Goal: Task Accomplishment & Management: Manage account settings

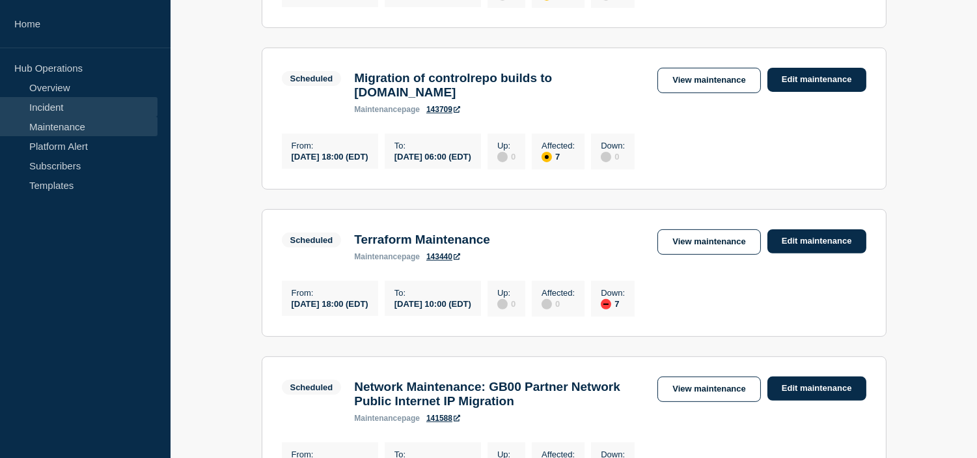
drag, startPoint x: 0, startPoint y: 0, endPoint x: 81, endPoint y: 105, distance: 132.3
click at [81, 105] on link "Incident" at bounding box center [79, 107] width 158 height 20
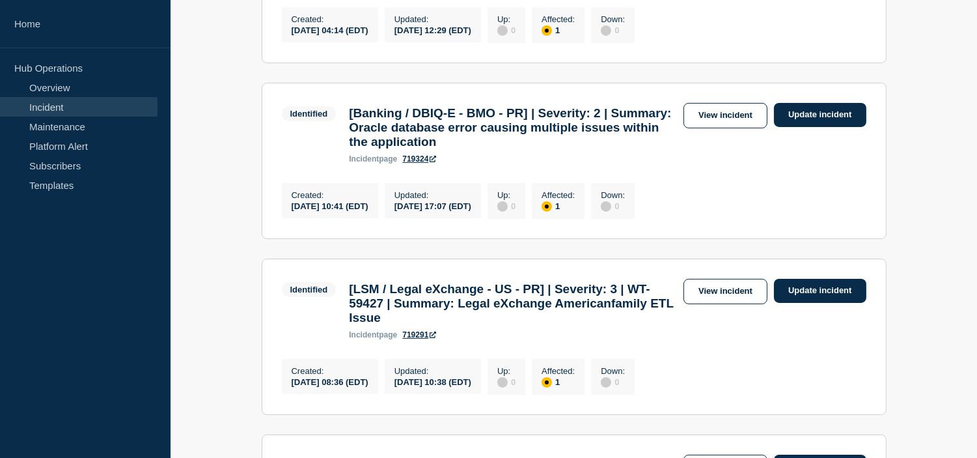
scroll to position [204, 0]
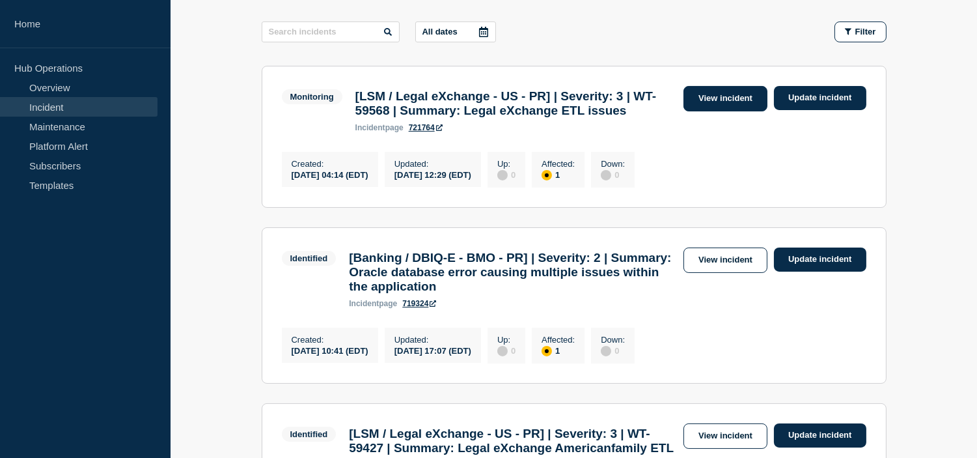
click at [713, 105] on link "View incident" at bounding box center [725, 98] width 84 height 25
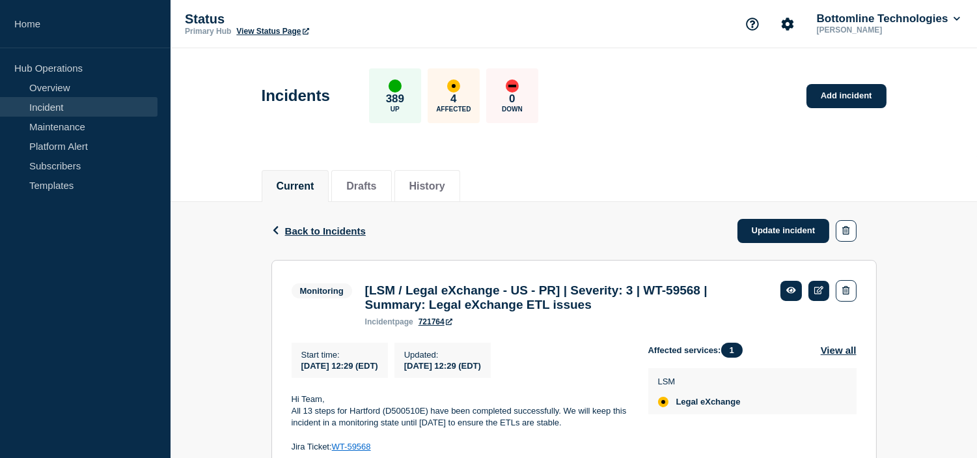
scroll to position [289, 0]
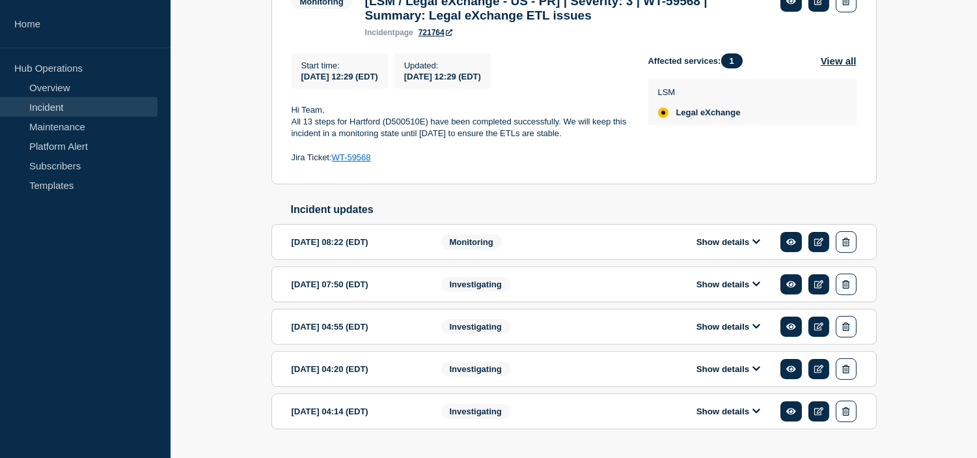
click at [701, 245] on div "Show details" at bounding box center [738, 241] width 238 height 21
click at [733, 247] on button "Show details" at bounding box center [728, 241] width 72 height 11
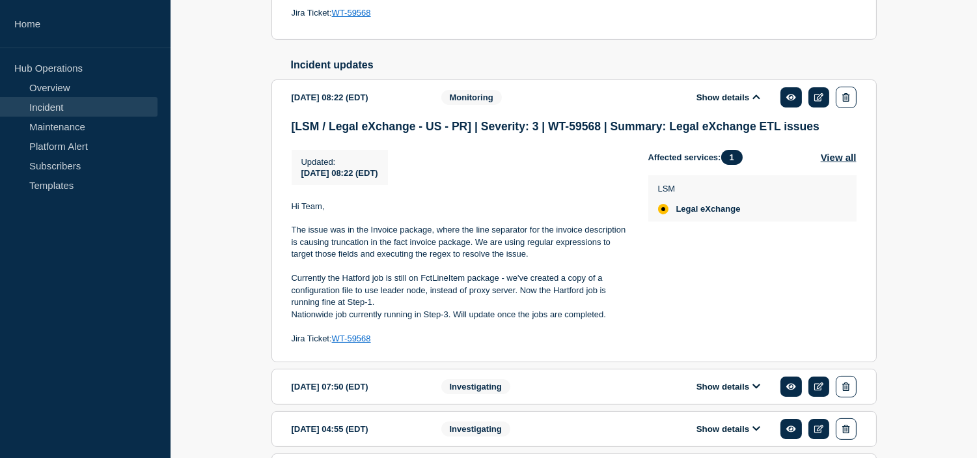
scroll to position [506, 0]
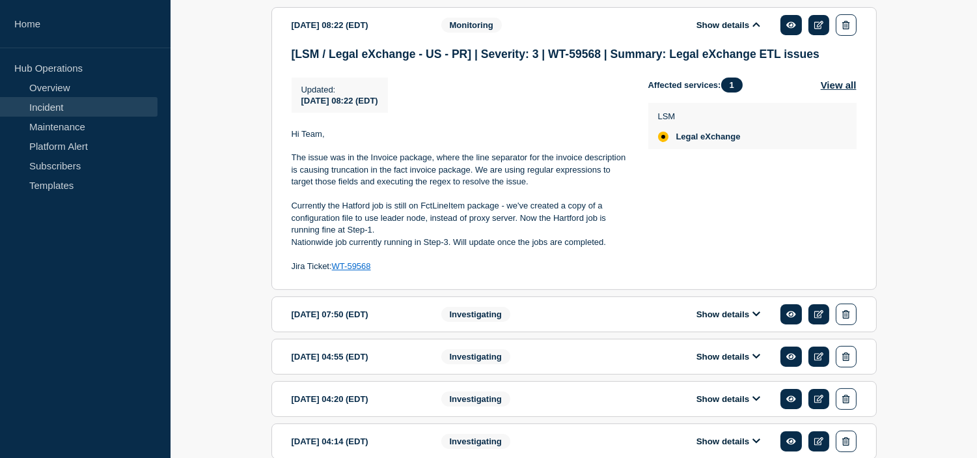
click at [707, 320] on button "Show details" at bounding box center [728, 313] width 72 height 11
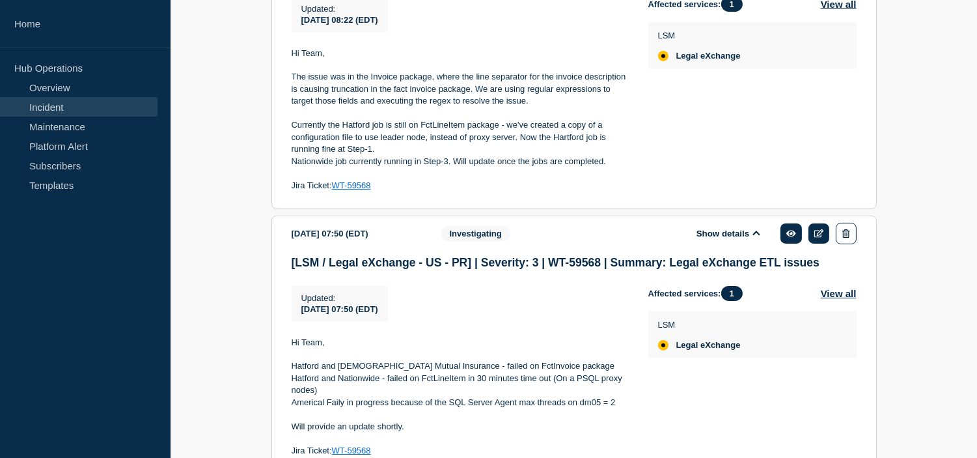
scroll to position [803, 0]
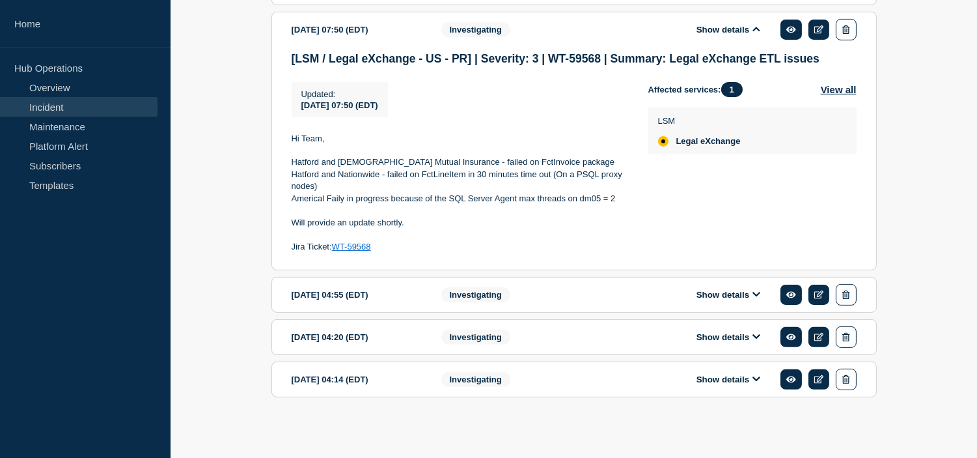
click at [711, 377] on button "Show details" at bounding box center [728, 379] width 72 height 11
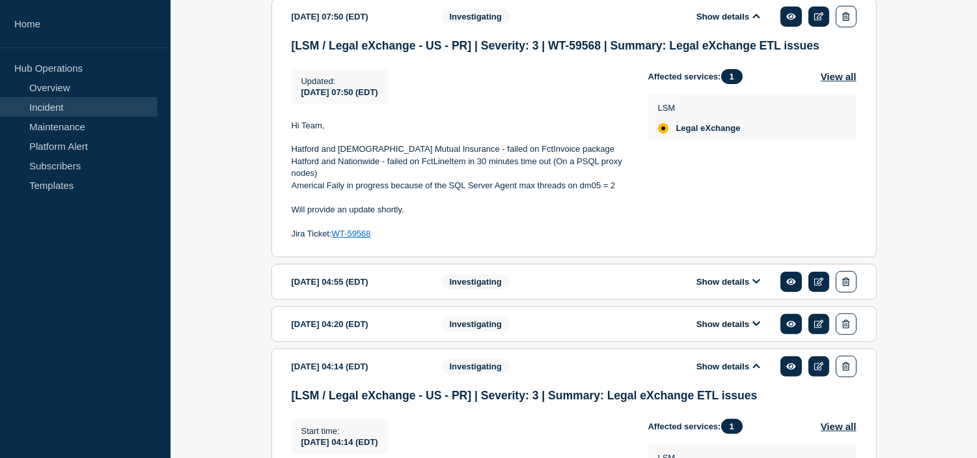
scroll to position [1026, 0]
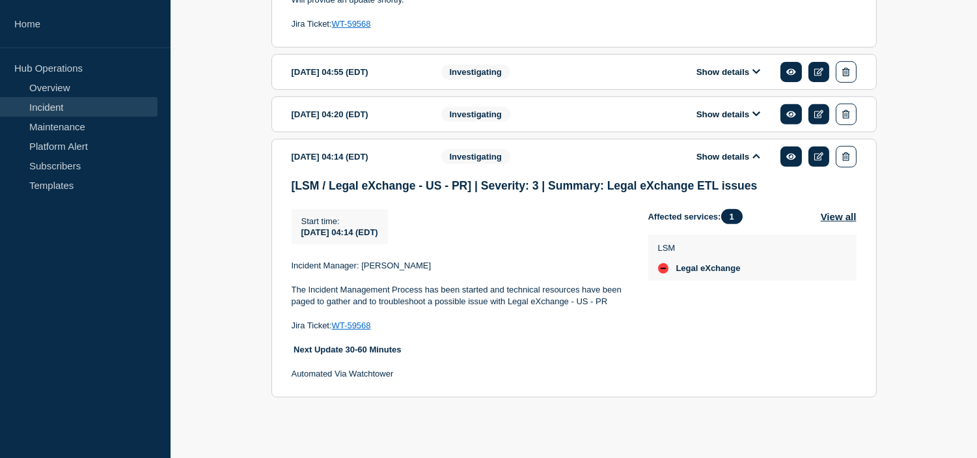
click at [728, 109] on button "Show details" at bounding box center [728, 114] width 72 height 11
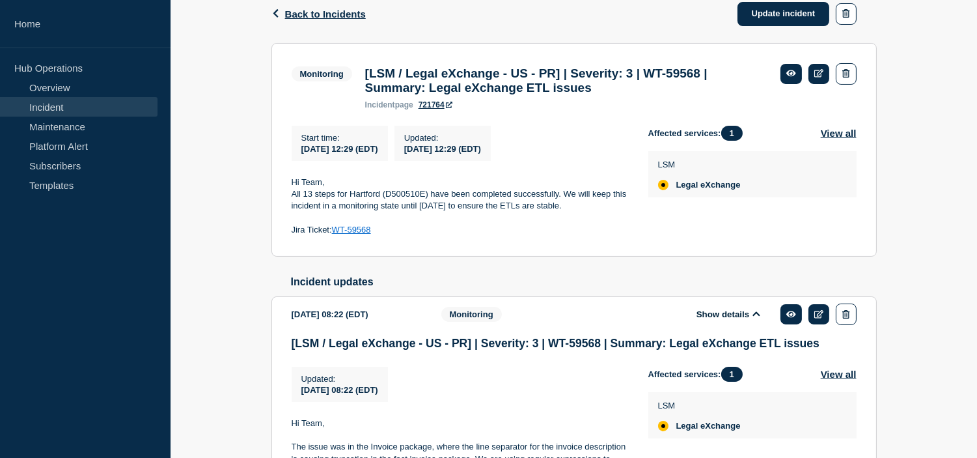
scroll to position [72, 0]
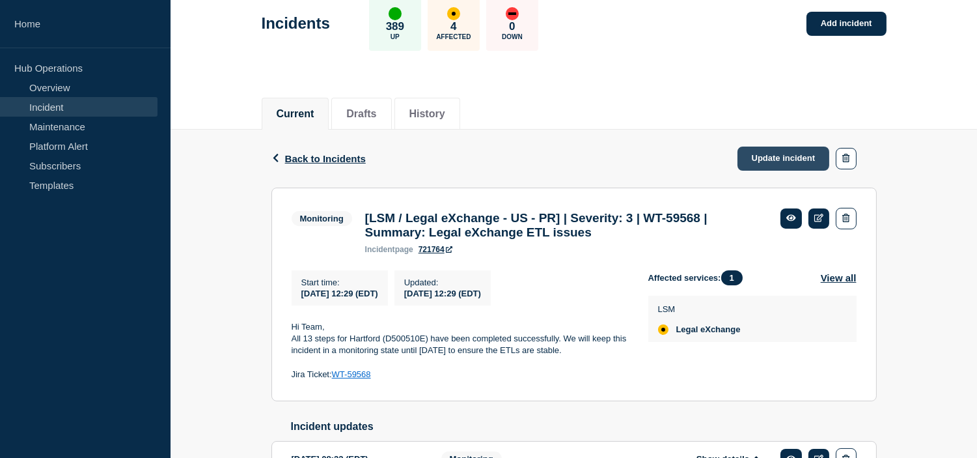
click at [771, 161] on link "Update incident" at bounding box center [783, 158] width 92 height 24
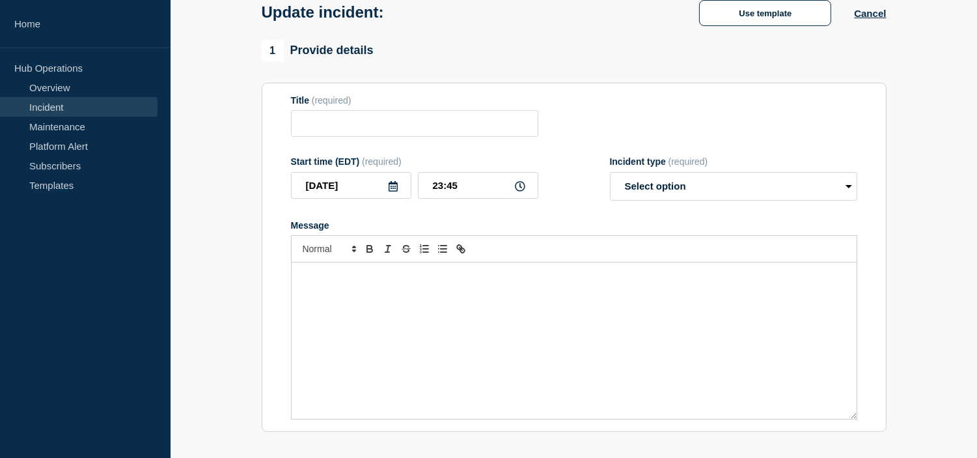
type input "[LSM / Legal eXchange - US - PR] | Severity: 3 | WT-59568 | Summary: Legal eXch…"
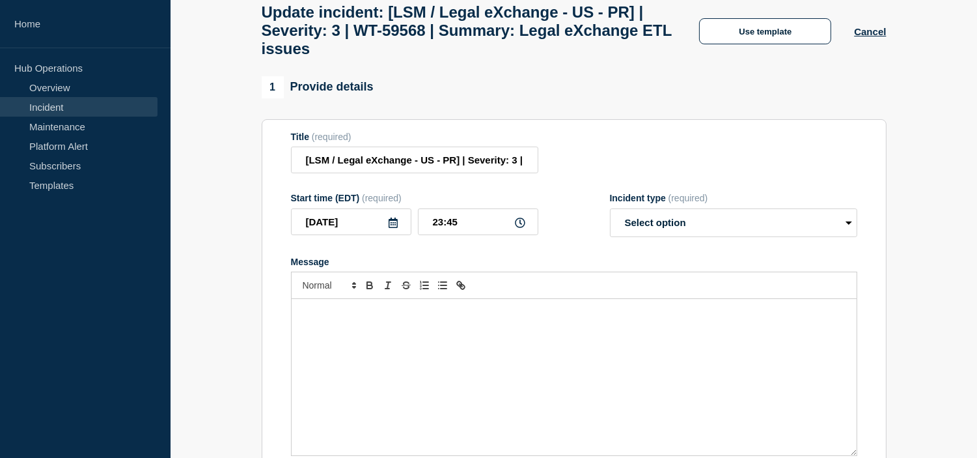
click at [671, 193] on form "Title (required) [LSM / Legal eXchange - US - PR] | Severity: 3 | WT-59568 | Su…" at bounding box center [574, 293] width 566 height 325
click at [672, 236] on select "Select option Investigating Identified Monitoring Resolved" at bounding box center [733, 222] width 247 height 29
select select "monitoring"
click at [610, 220] on select "Select option Investigating Identified Monitoring Resolved" at bounding box center [733, 222] width 247 height 29
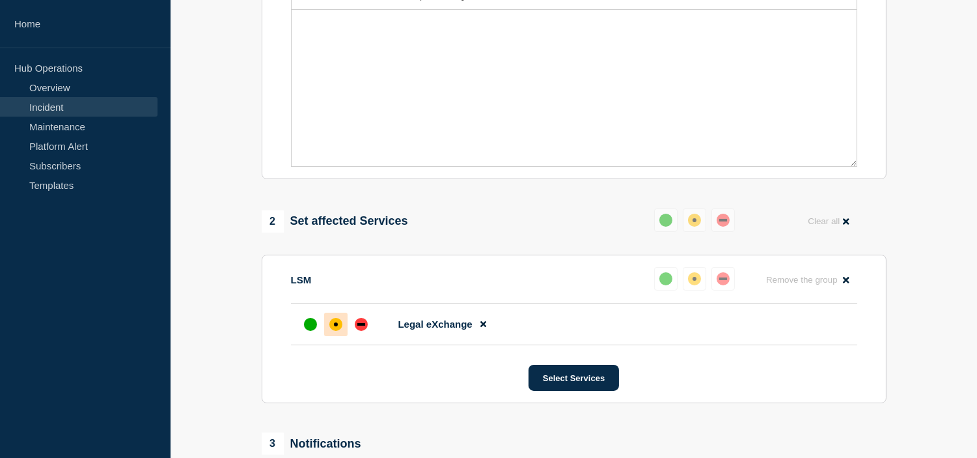
scroll to position [144, 0]
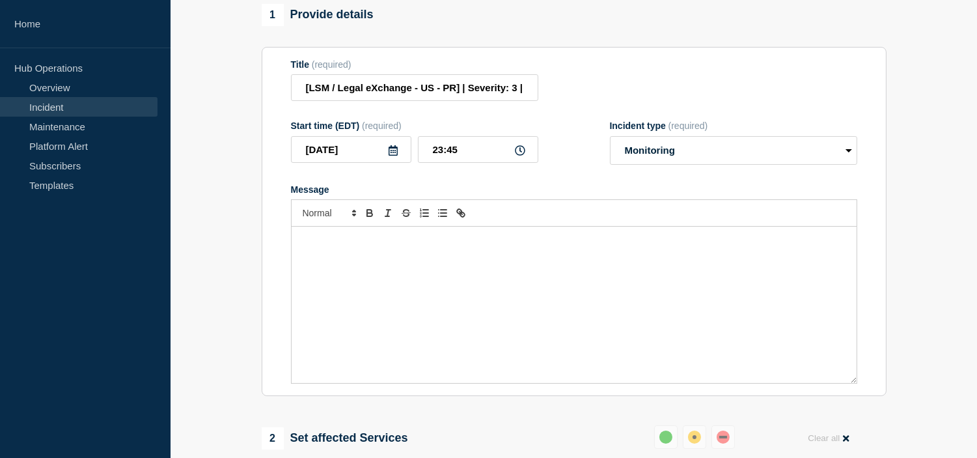
click at [361, 288] on div "Message" at bounding box center [574, 304] width 565 height 156
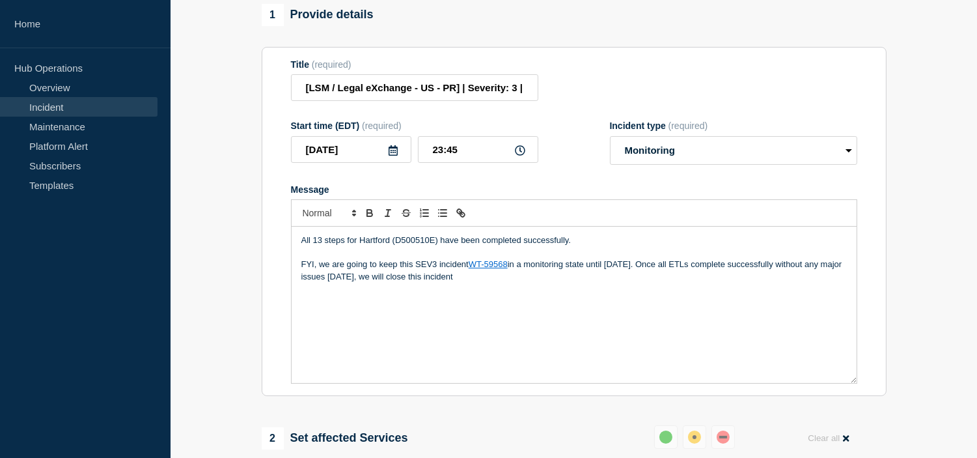
click at [573, 246] on p "All 13 steps for Hartford (D500510E) have been completed successfully." at bounding box center [573, 240] width 545 height 12
click at [439, 246] on p "All 13 steps for Hartford (D500510E) have been completed successfully." at bounding box center [573, 240] width 545 height 12
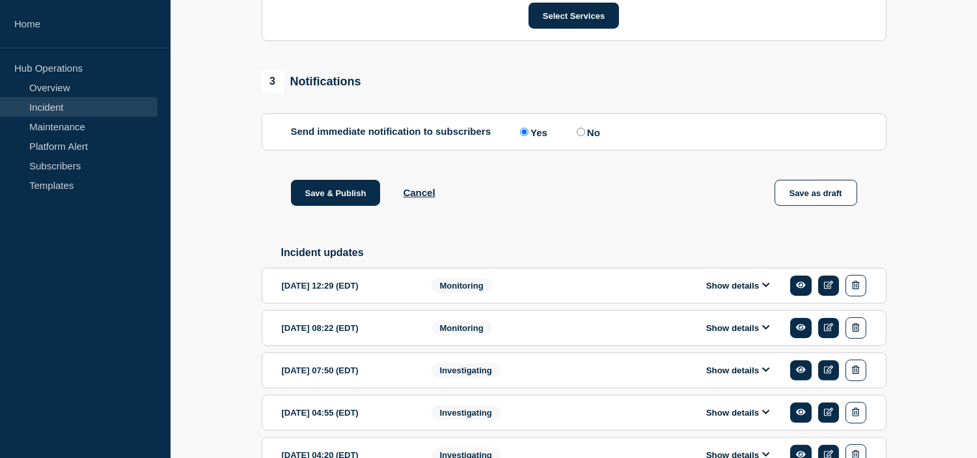
scroll to position [856, 0]
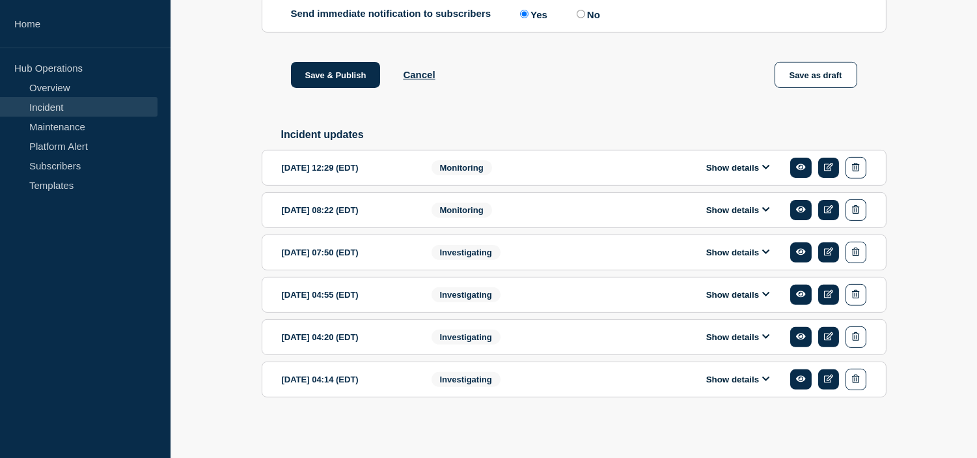
click at [726, 210] on button "Show details" at bounding box center [738, 209] width 72 height 11
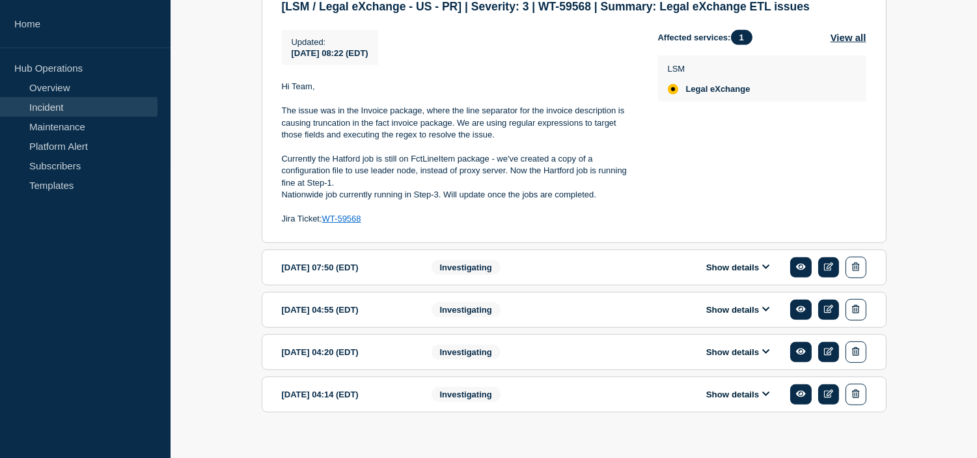
scroll to position [1104, 0]
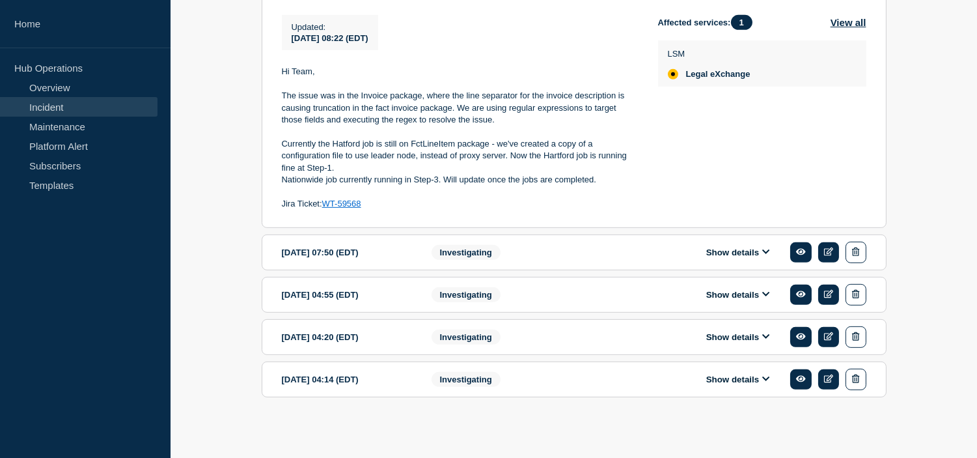
click at [724, 294] on button "Show details" at bounding box center [738, 294] width 72 height 11
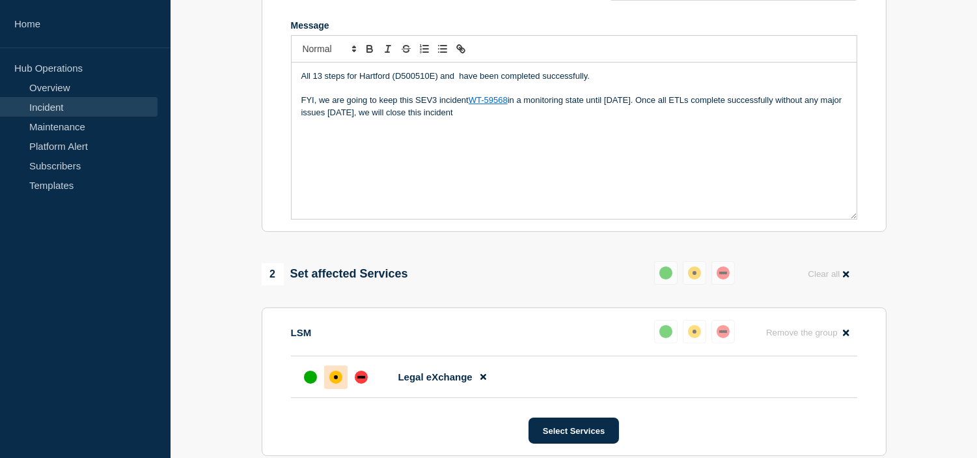
scroll to position [236, 0]
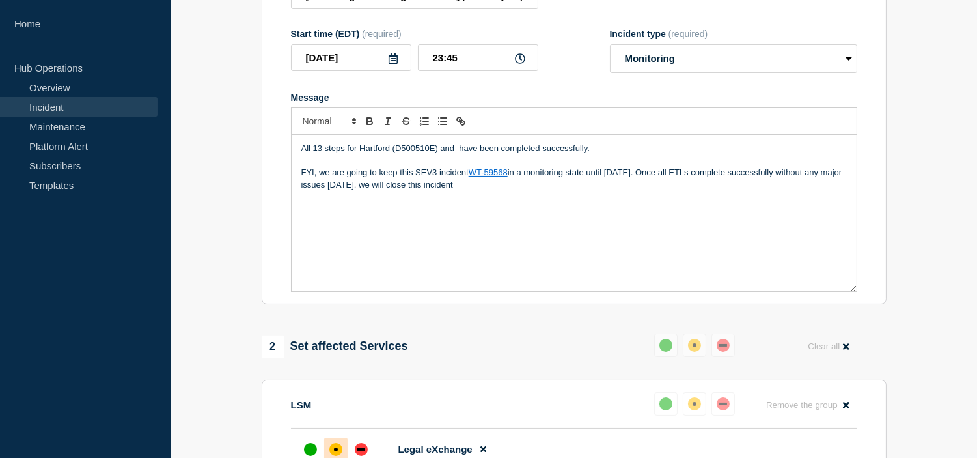
click at [459, 154] on p "All 13 steps for Hartford (D500510E) and have been completed successfully." at bounding box center [573, 149] width 545 height 12
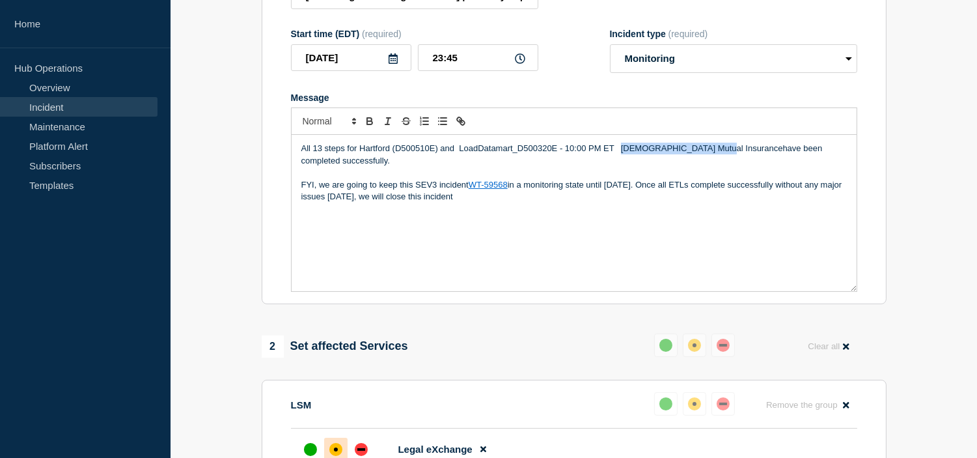
click at [621, 159] on p "All 13 steps for Hartford (D500510E) and LoadDatamart_D500320E - 10:00 PM ET Ch…" at bounding box center [573, 155] width 545 height 24
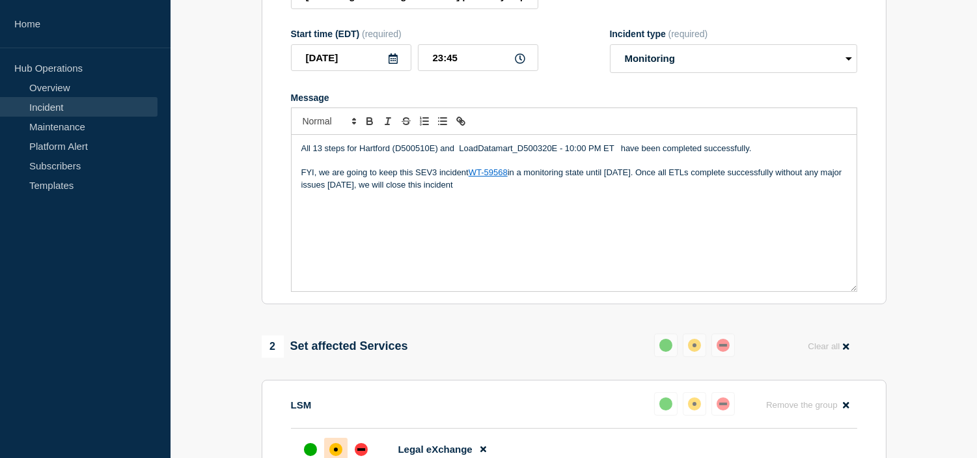
click at [458, 154] on p "All 13 steps for Hartford (D500510E) and LoadDatamart_D500320E - 10:00 PM ET ha…" at bounding box center [573, 149] width 545 height 12
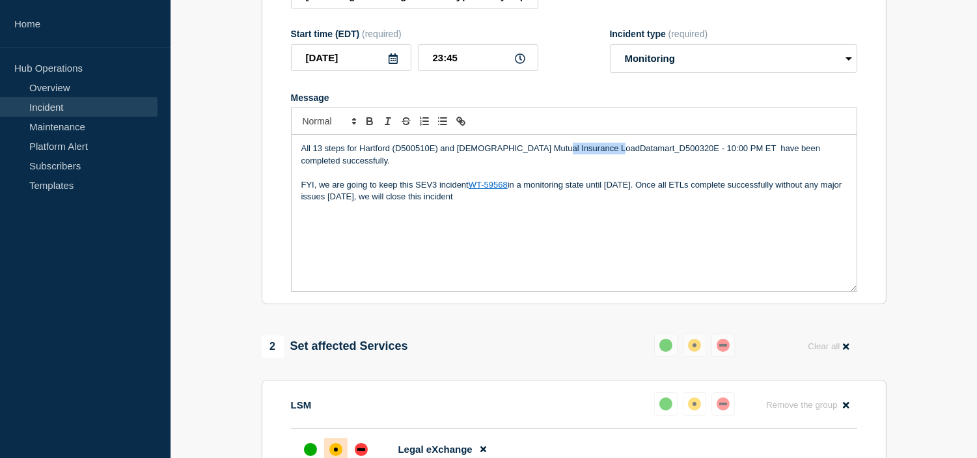
click at [610, 159] on p "All 13 steps for Hartford (D500510E) and Church Mutual Insurance LoadDatamart_D…" at bounding box center [573, 155] width 545 height 24
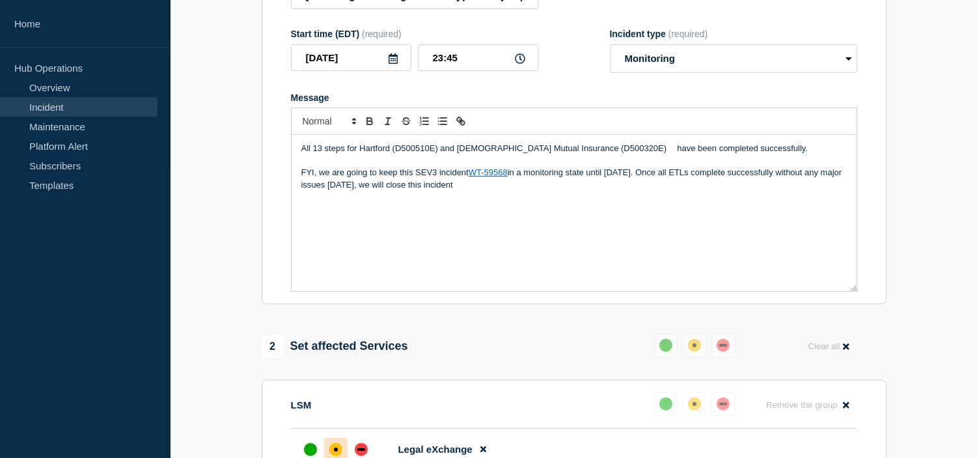
click at [642, 154] on p "All 13 steps for Hartford (D500510E) and Church Mutual Insurance (D500320E) hav…" at bounding box center [573, 149] width 545 height 12
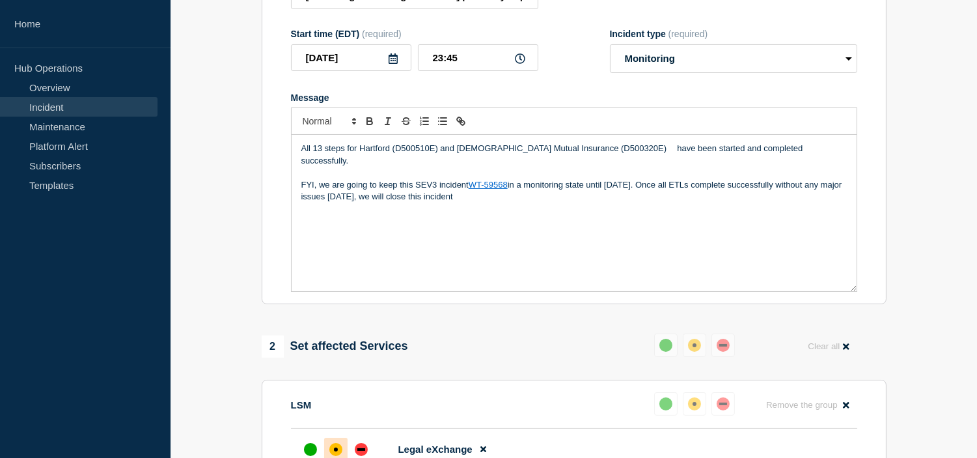
click at [784, 161] on p "All 13 steps for Hartford (D500510E) and Church Mutual Insurance (D500320E) hav…" at bounding box center [573, 155] width 545 height 24
click at [648, 195] on p "FYI, we are going to keep this SEV3 incident WT-59568 in a monitoring state unt…" at bounding box center [573, 191] width 545 height 24
drag, startPoint x: 443, startPoint y: 212, endPoint x: 294, endPoint y: 218, distance: 149.2
click at [294, 218] on div "All 13 steps for Hartford (D500510E) and Church Mutual Insurance (D500320E) hav…" at bounding box center [574, 213] width 565 height 156
click at [510, 191] on p "FYI, we are going to keep this SEV3 incident WT-59568 in a monitoring state unt…" at bounding box center [573, 185] width 545 height 12
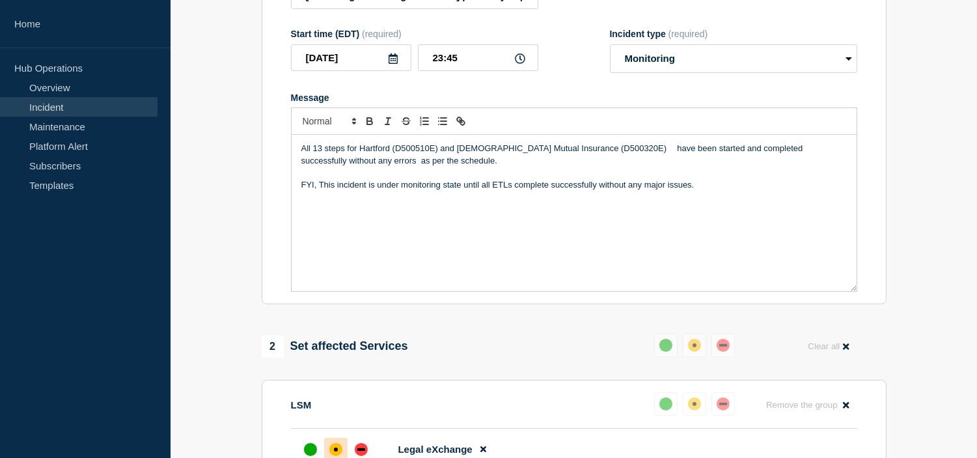
click at [695, 191] on p "FYI, This incident is under monitoring state until all ETLs complete successful…" at bounding box center [573, 185] width 545 height 12
click at [301, 158] on p "All 13 steps for Hartford (D500510E) and Church Mutual Insurance (D500320E) hav…" at bounding box center [573, 155] width 545 height 24
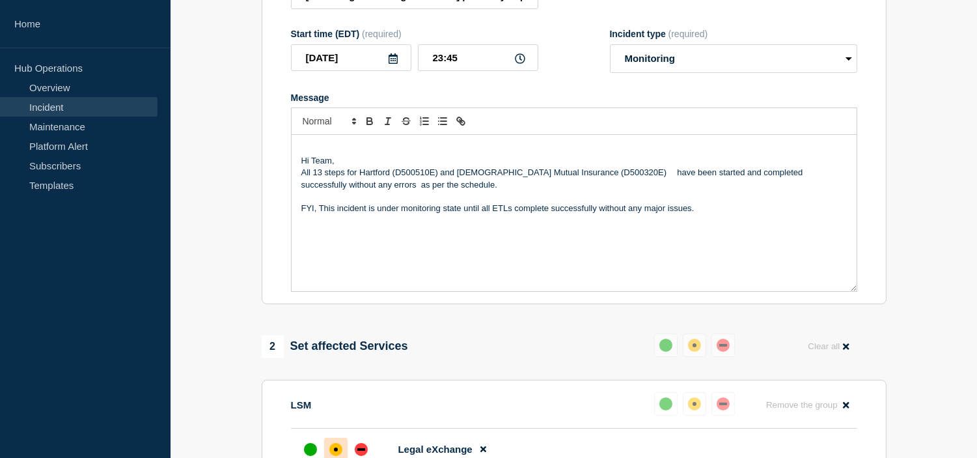
click at [672, 184] on p "All 13 steps for Hartford (D500510E) and Church Mutual Insurance (D500320E) hav…" at bounding box center [573, 179] width 545 height 24
drag, startPoint x: 418, startPoint y: 195, endPoint x: 563, endPoint y: 198, distance: 145.2
click at [563, 191] on p "All 13 steps for Hartford (D500510E) and Church Mutual Insurance (D500320E) hav…" at bounding box center [573, 179] width 545 height 24
click at [356, 167] on p "Hi Team," at bounding box center [573, 161] width 545 height 12
click at [314, 154] on p "Message" at bounding box center [573, 149] width 545 height 12
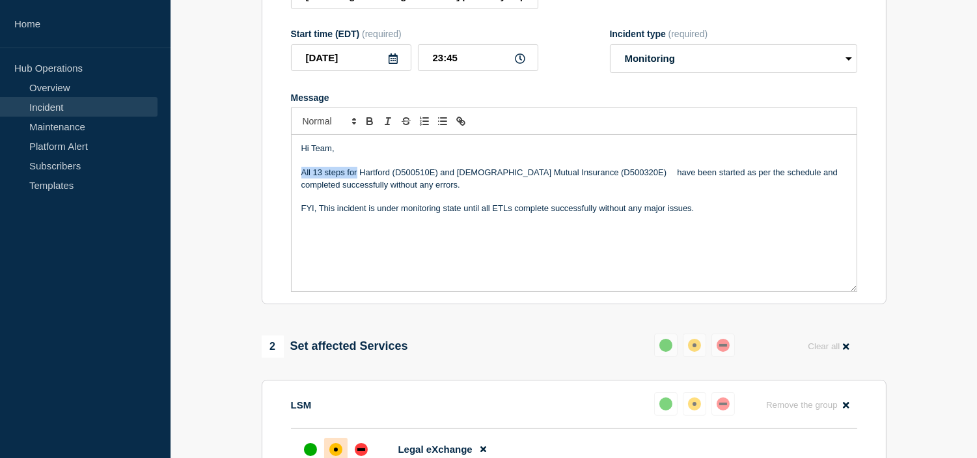
drag, startPoint x: 358, startPoint y: 182, endPoint x: 297, endPoint y: 185, distance: 61.3
click at [297, 185] on div "Hi Team, All 13 steps for Hartford (D500510E) and Church Mutual Insurance (D500…" at bounding box center [574, 213] width 565 height 156
click at [750, 183] on p "Hartford (D500510E) and Church Mutual Insurance (D500320E) have been started as…" at bounding box center [573, 179] width 545 height 24
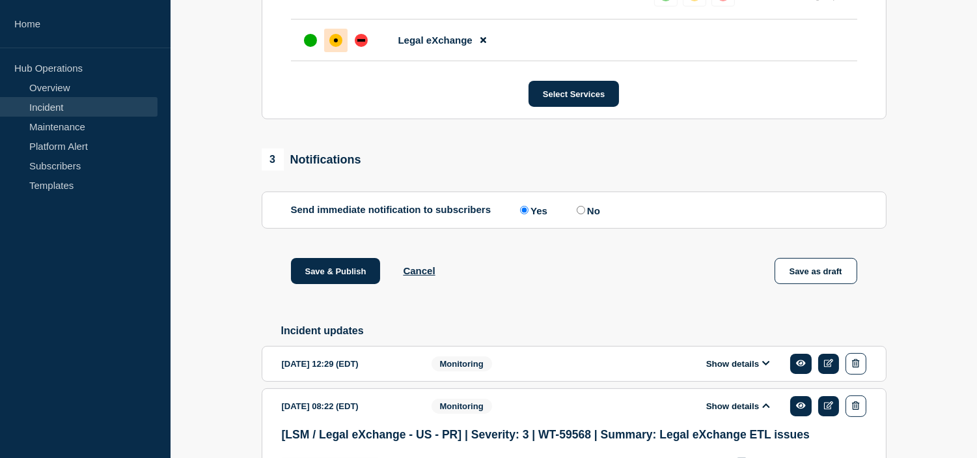
scroll to position [648, 0]
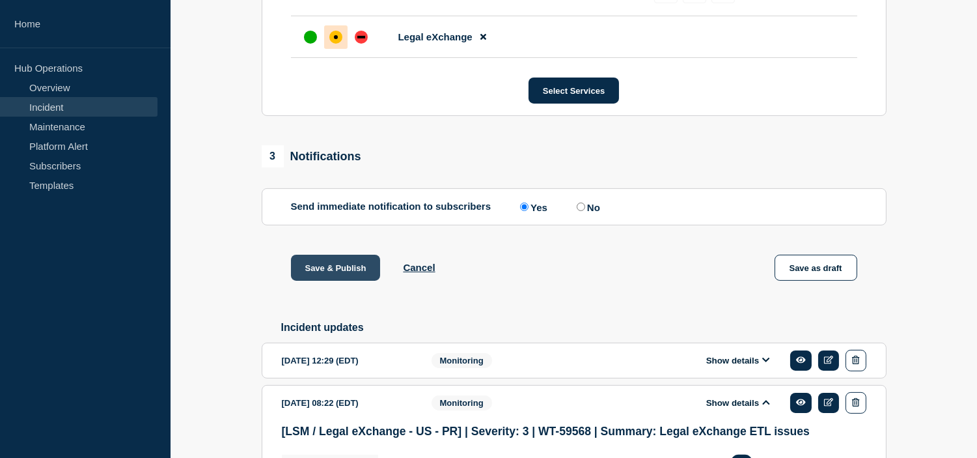
click at [336, 281] on button "Save & Publish" at bounding box center [336, 267] width 90 height 26
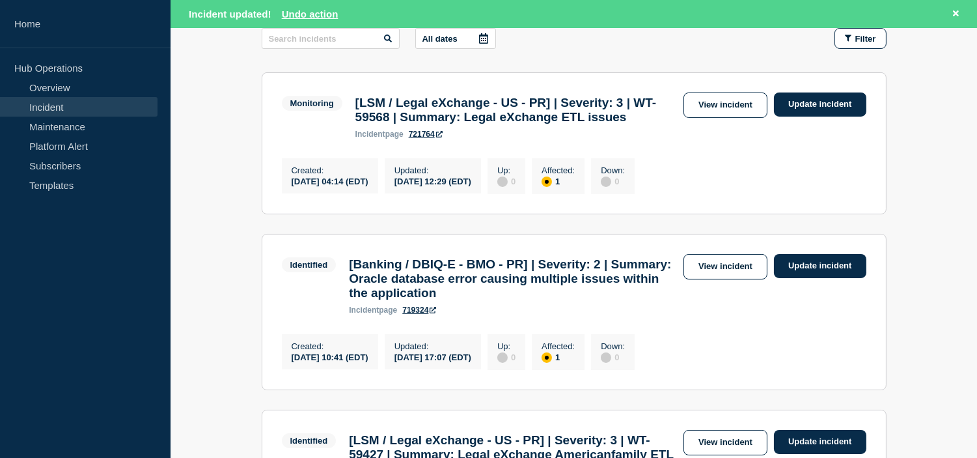
scroll to position [225, 0]
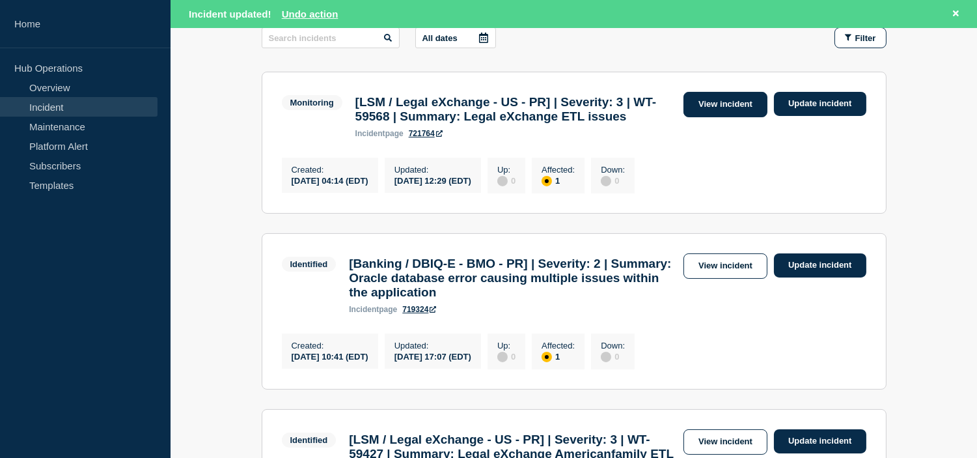
click at [716, 100] on link "View incident" at bounding box center [725, 104] width 84 height 25
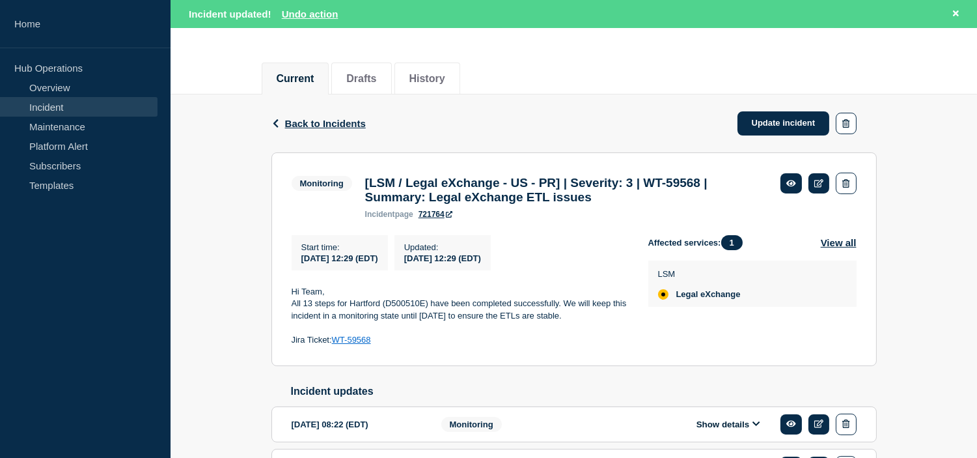
scroll to position [135, 0]
click at [332, 120] on span "Back to Incidents" at bounding box center [325, 122] width 81 height 11
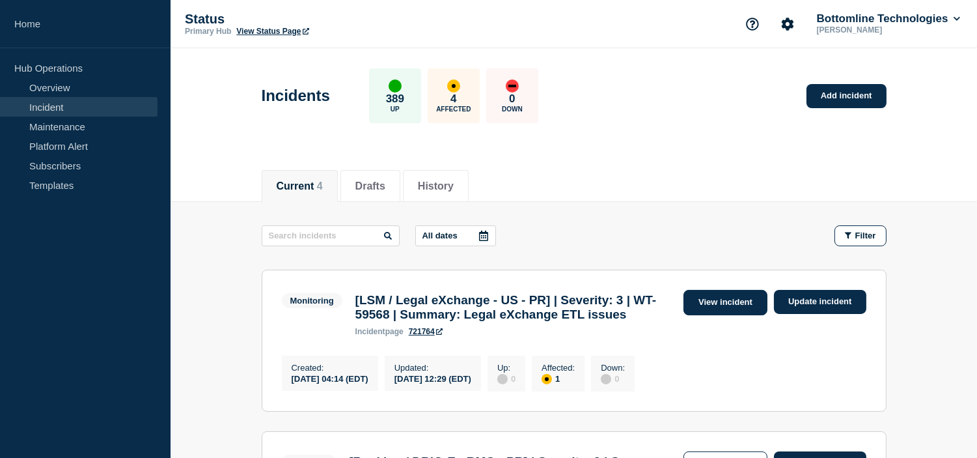
click at [724, 304] on link "View incident" at bounding box center [725, 302] width 84 height 25
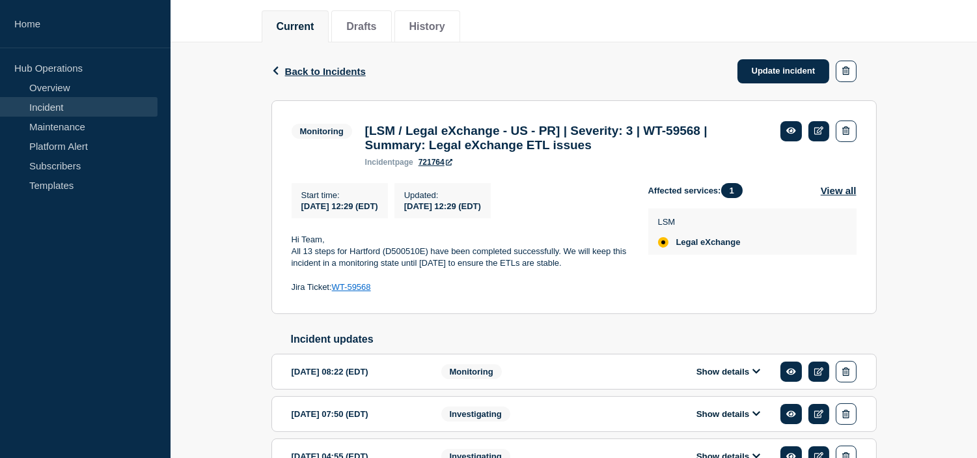
scroll to position [160, 0]
click at [323, 68] on span "Back to Incidents" at bounding box center [325, 70] width 81 height 11
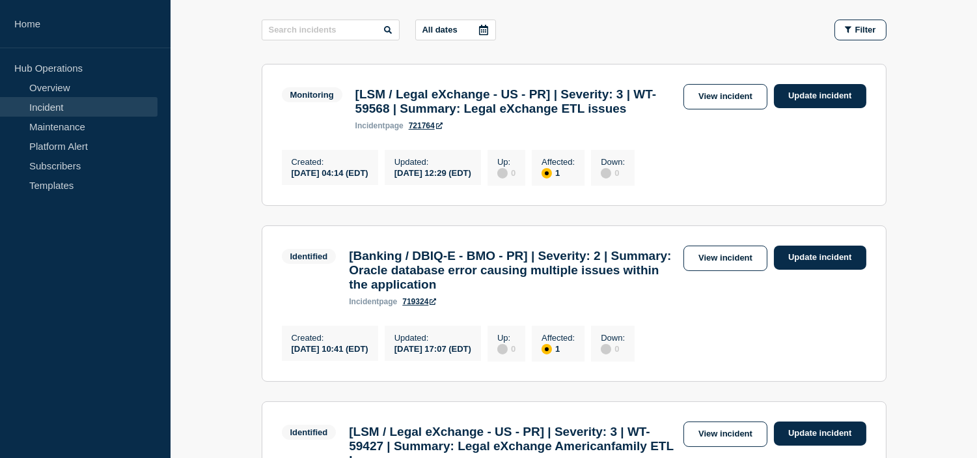
scroll to position [207, 0]
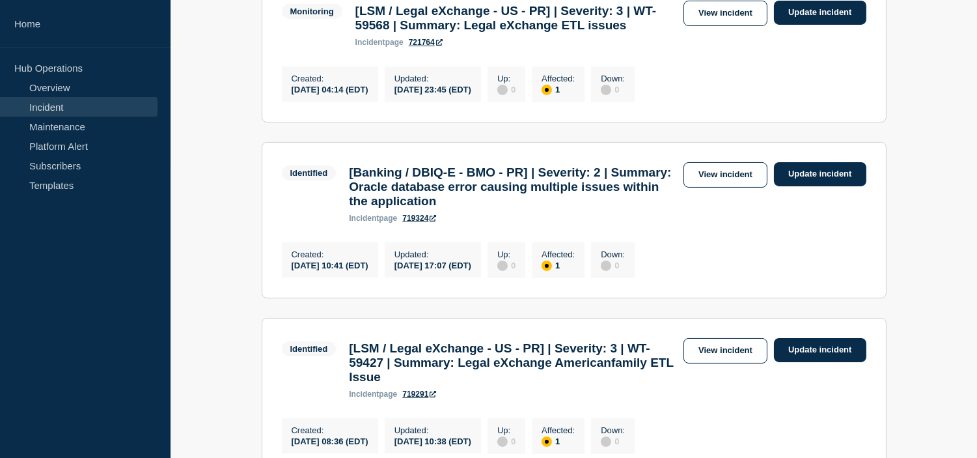
scroll to position [72, 0]
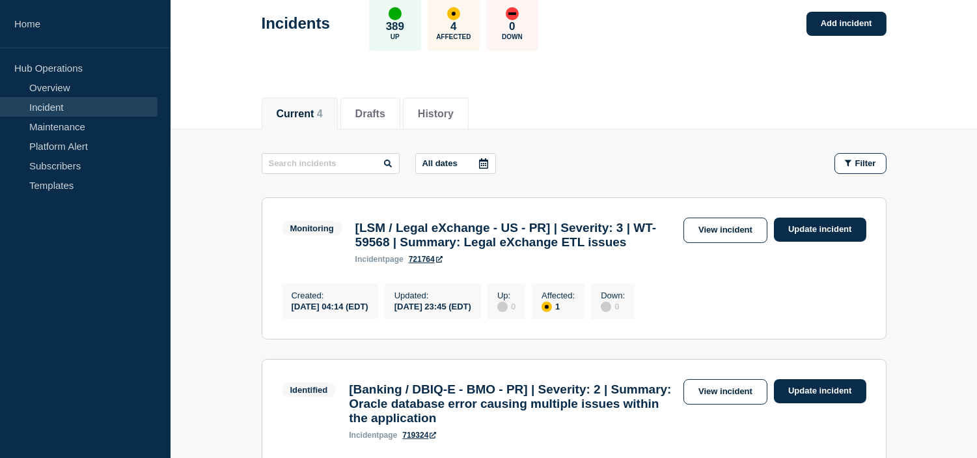
drag, startPoint x: 701, startPoint y: 228, endPoint x: 678, endPoint y: 257, distance: 37.1
click at [701, 228] on link "View incident" at bounding box center [725, 229] width 84 height 25
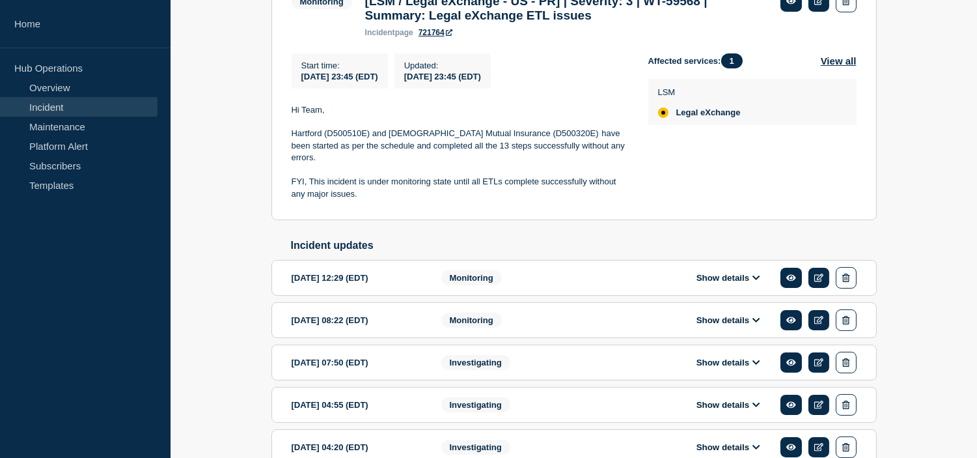
scroll to position [361, 0]
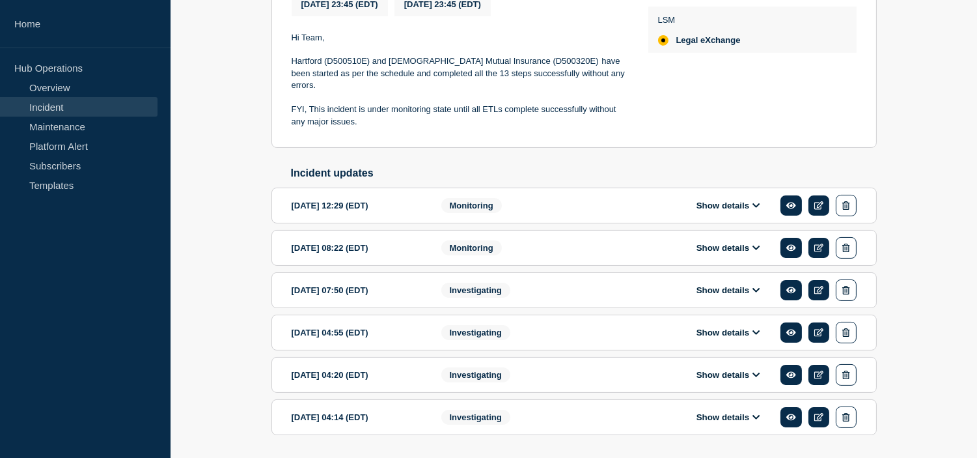
click at [725, 205] on button "Show details" at bounding box center [728, 205] width 72 height 11
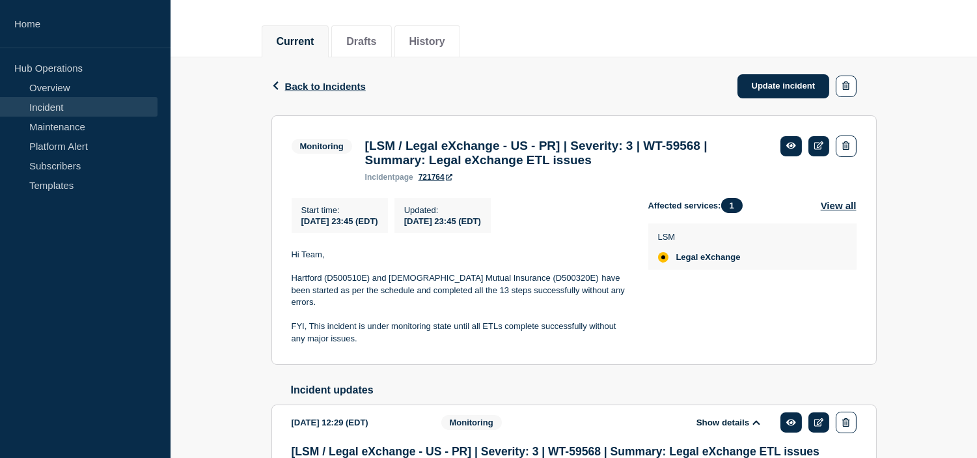
scroll to position [0, 0]
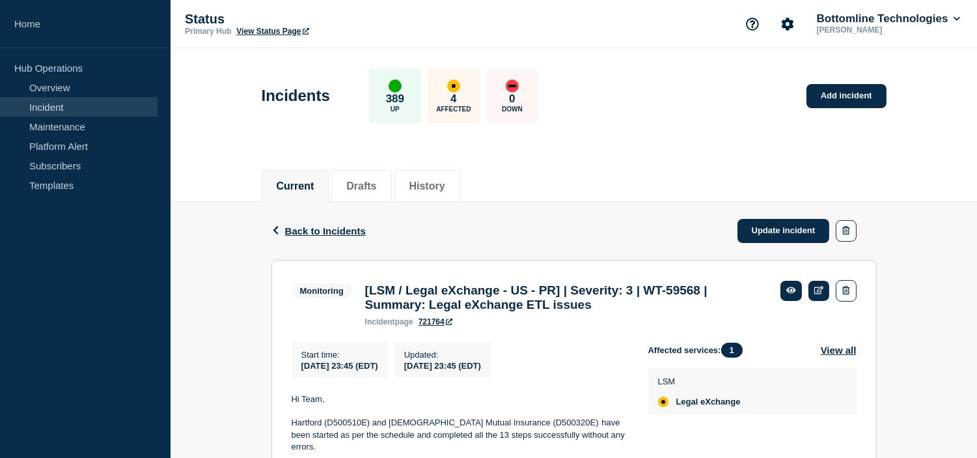
drag, startPoint x: 794, startPoint y: 222, endPoint x: 646, endPoint y: 231, distance: 148.0
click at [793, 222] on link "Update incident" at bounding box center [783, 231] width 92 height 24
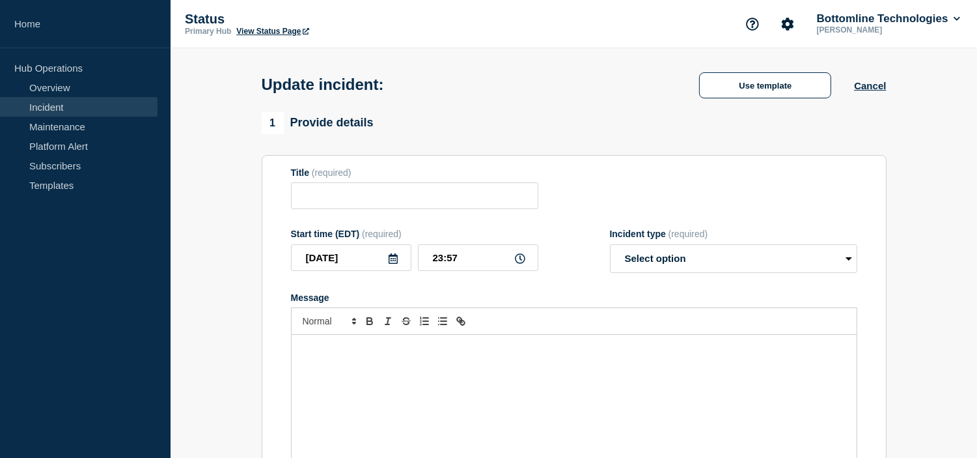
type input "[LSM / Legal eXchange - US - PR] | Severity: 3 | WT-59568 | Summary: Legal eXch…"
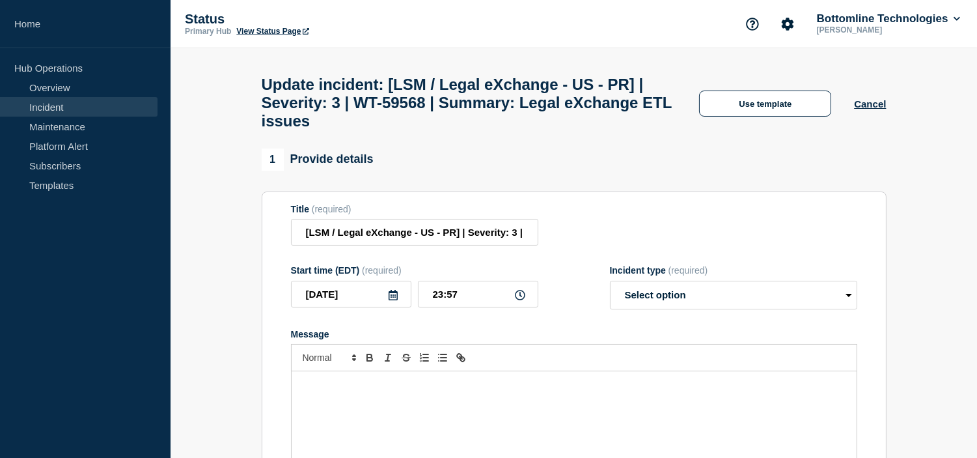
click at [711, 258] on form "Title (required) [LSM / Legal eXchange - US - PR] | Severity: 3 | WT-59568 | Su…" at bounding box center [574, 366] width 566 height 325
click at [691, 309] on select "Select option Investigating Identified Monitoring Resolved" at bounding box center [733, 295] width 247 height 29
select select "monitoring"
click at [610, 292] on select "Select option Investigating Identified Monitoring Resolved" at bounding box center [733, 295] width 247 height 29
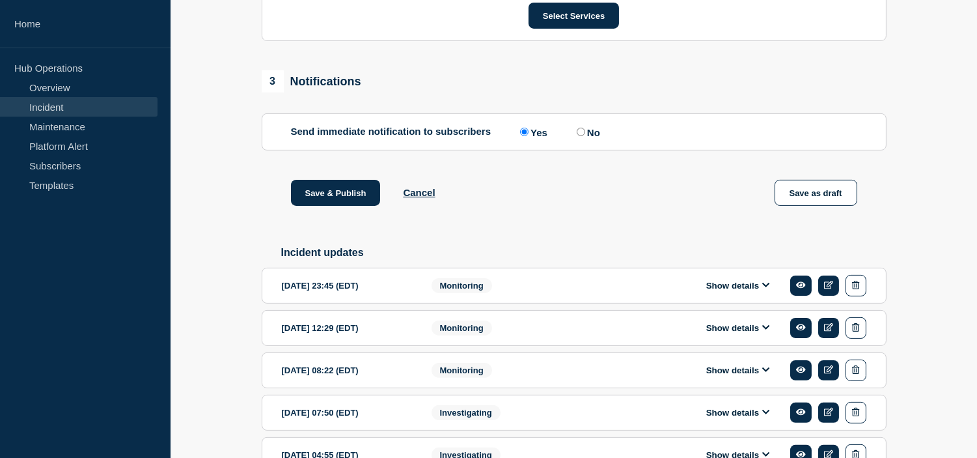
scroll to position [795, 0]
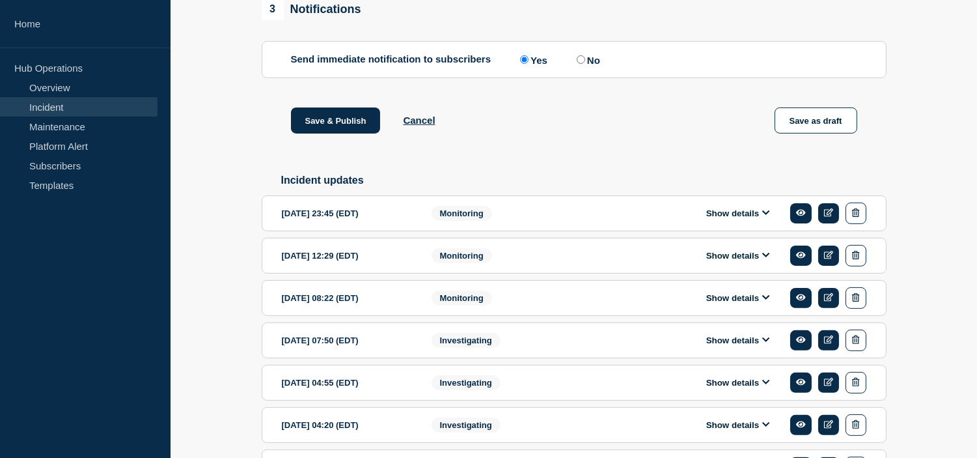
click at [724, 219] on button "Show details" at bounding box center [738, 213] width 72 height 11
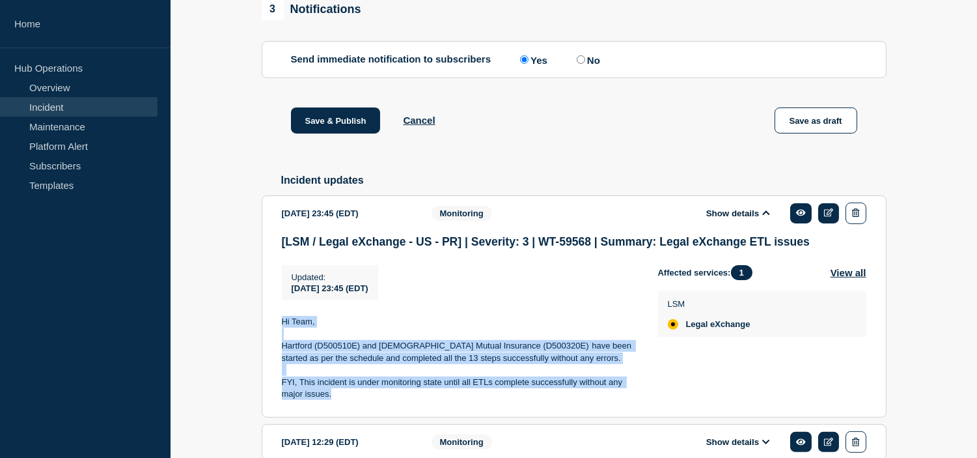
drag, startPoint x: 336, startPoint y: 411, endPoint x: 272, endPoint y: 342, distance: 93.5
click at [272, 342] on section "2025-09-23 23:45 (EDT) Show details Monitoring [LSM / Legal eXchange - US - PR]…" at bounding box center [574, 306] width 625 height 223
copy div "Hi Team, Hartford (D500510E) and Church Mutual Insurance (D500320E) have been s…"
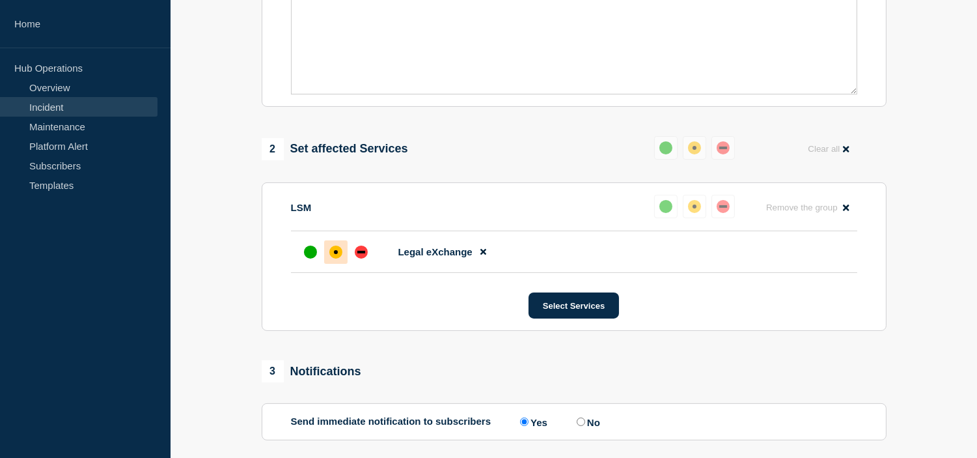
scroll to position [289, 0]
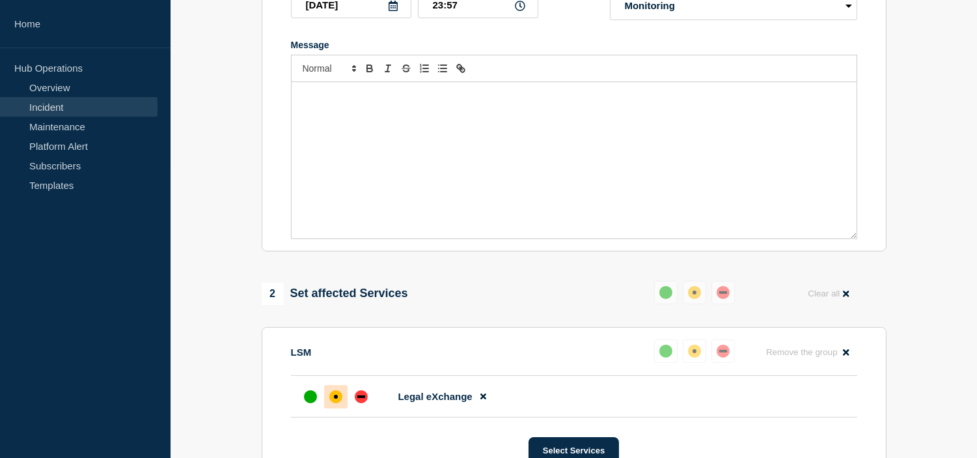
click at [385, 146] on div "Message" at bounding box center [574, 160] width 565 height 156
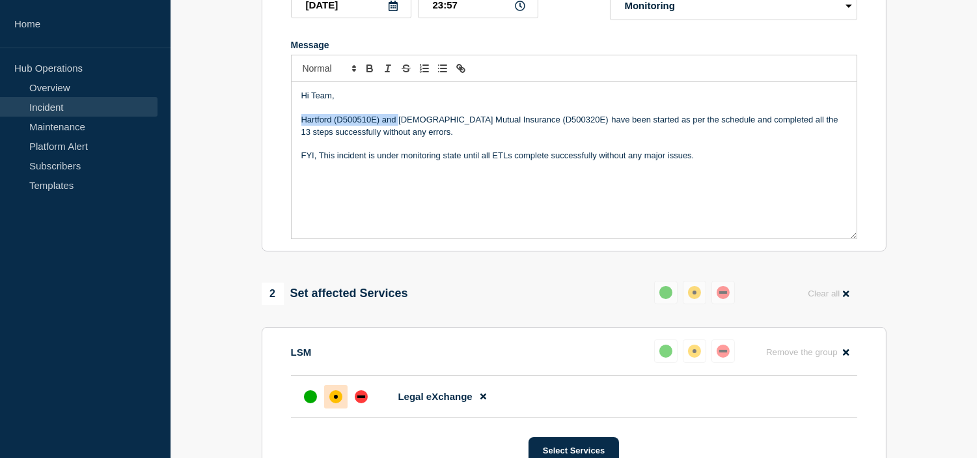
drag, startPoint x: 400, startPoint y: 131, endPoint x: 269, endPoint y: 130, distance: 130.2
click at [269, 130] on section "Title (required) [LSM / Legal eXchange - US - PR] | Severity: 3 | WT-59568 | Su…" at bounding box center [574, 76] width 625 height 349
click at [444, 131] on p "Church Mutual Insurance (D500320E) have been started as per the schedule and co…" at bounding box center [573, 126] width 545 height 24
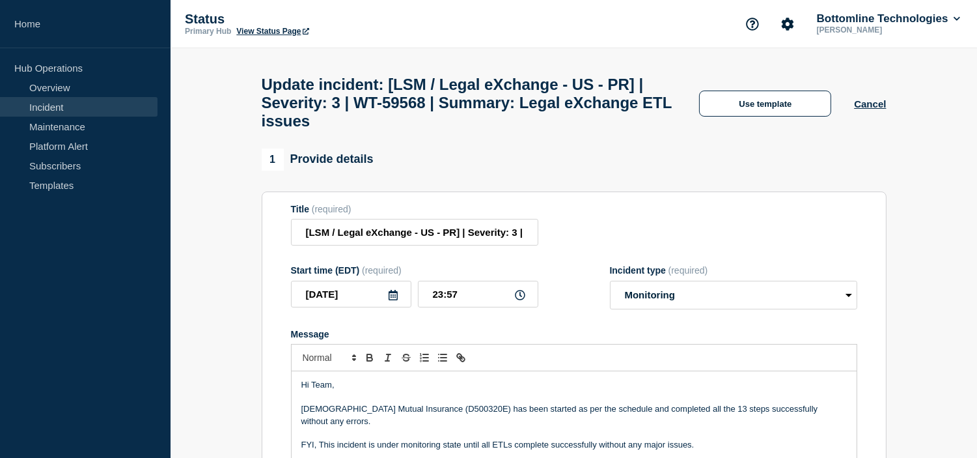
click at [828, 415] on p "Church Mutual Insurance (D500320E) has been started as per the schedule and com…" at bounding box center [573, 415] width 545 height 24
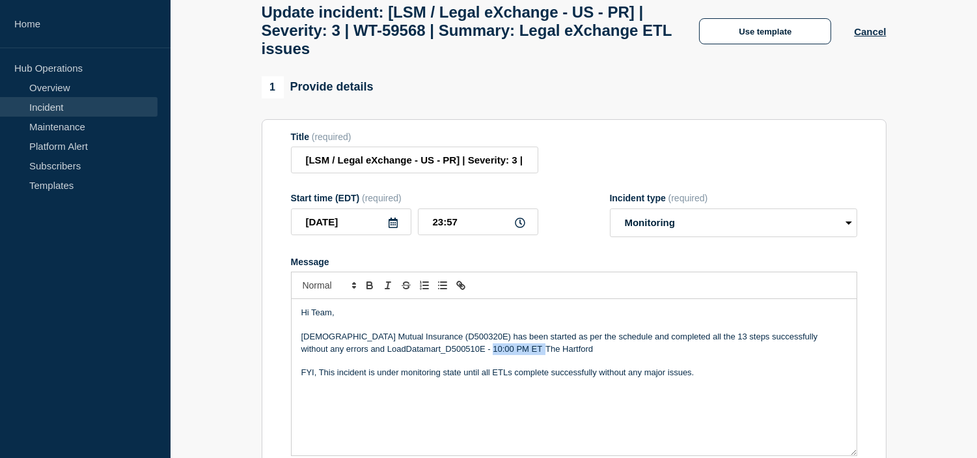
click at [463, 355] on p "Church Mutual Insurance (D500320E) has been started as per the schedule and com…" at bounding box center [573, 343] width 545 height 24
click at [359, 355] on p "Church Mutual Insurance (D500320E) has been started as per the schedule and com…" at bounding box center [573, 343] width 545 height 24
click at [299, 363] on div "Hi Team, Church Mutual Insurance (D500320E) has been started as per the schedul…" at bounding box center [574, 377] width 565 height 156
click at [402, 355] on p "Church Mutual Insurance (D500320E) has been started as per the schedule and com…" at bounding box center [573, 343] width 545 height 24
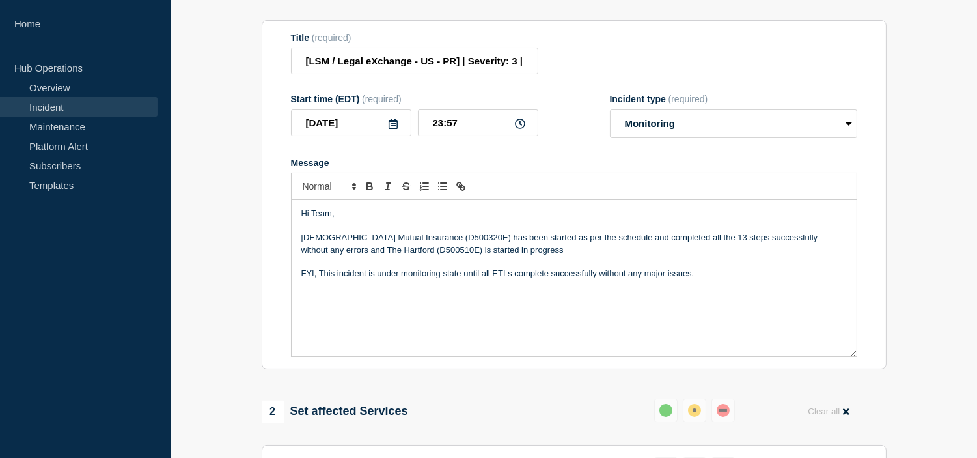
scroll to position [171, 0]
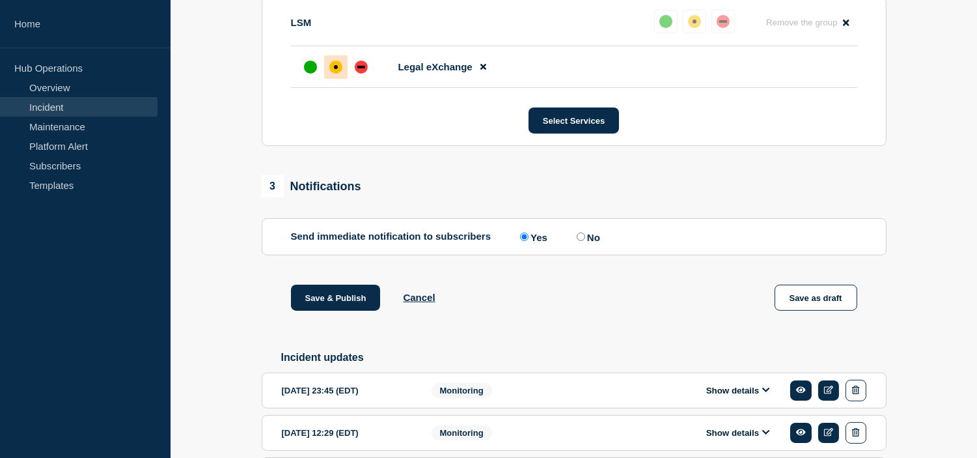
scroll to position [625, 0]
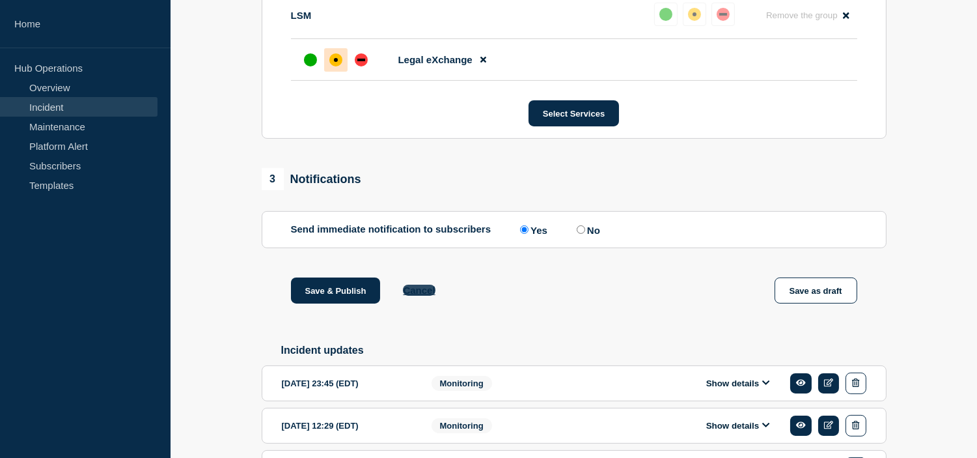
click at [413, 295] on button "Cancel" at bounding box center [419, 289] width 32 height 11
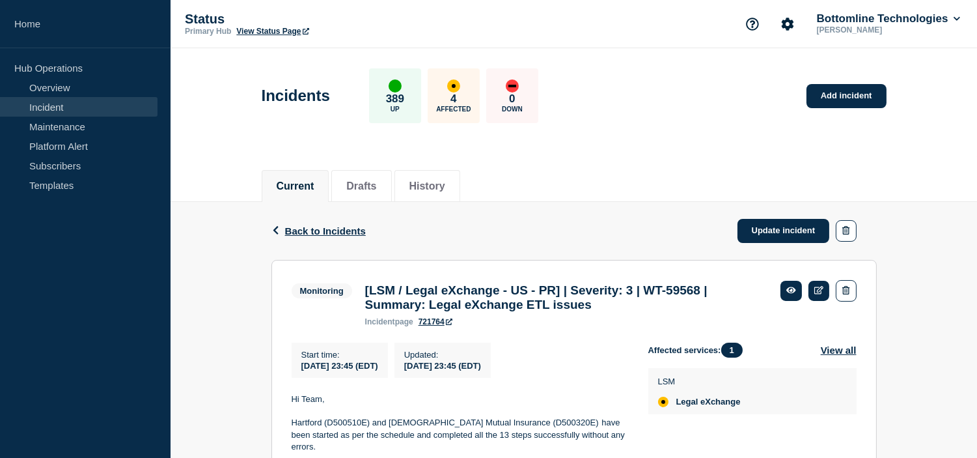
click at [602, 194] on div "Current Drafts History" at bounding box center [574, 179] width 625 height 44
